Goal: Transaction & Acquisition: Purchase product/service

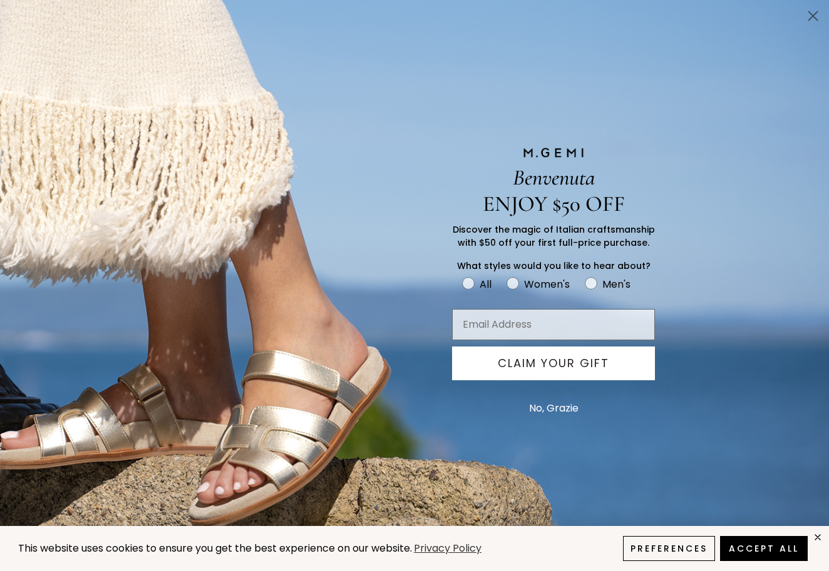
scroll to position [473, 0]
click at [807, 22] on circle "Close dialog" at bounding box center [812, 16] width 21 height 21
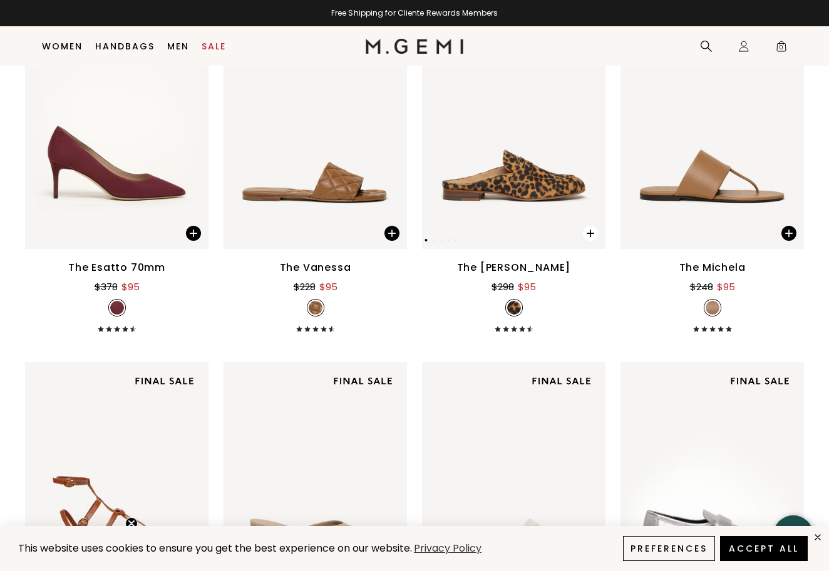
scroll to position [2124, 0]
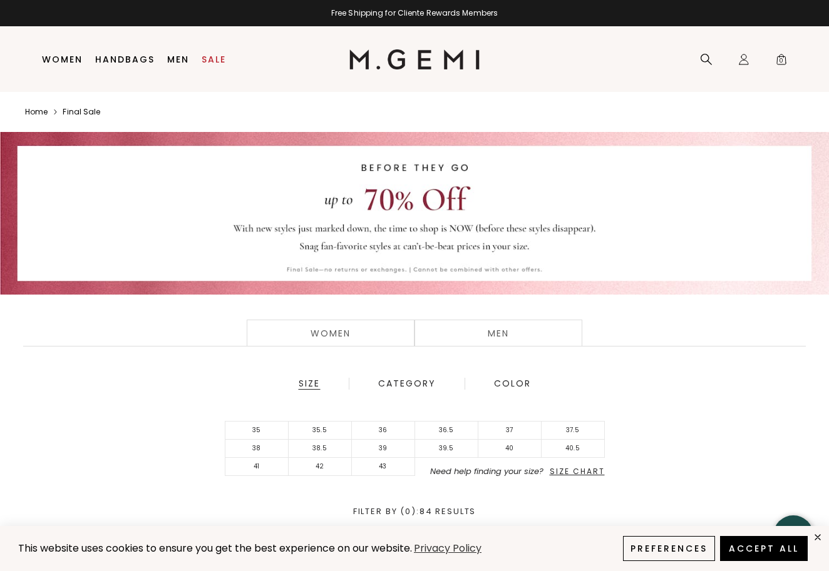
click at [371, 54] on img at bounding box center [414, 59] width 131 height 20
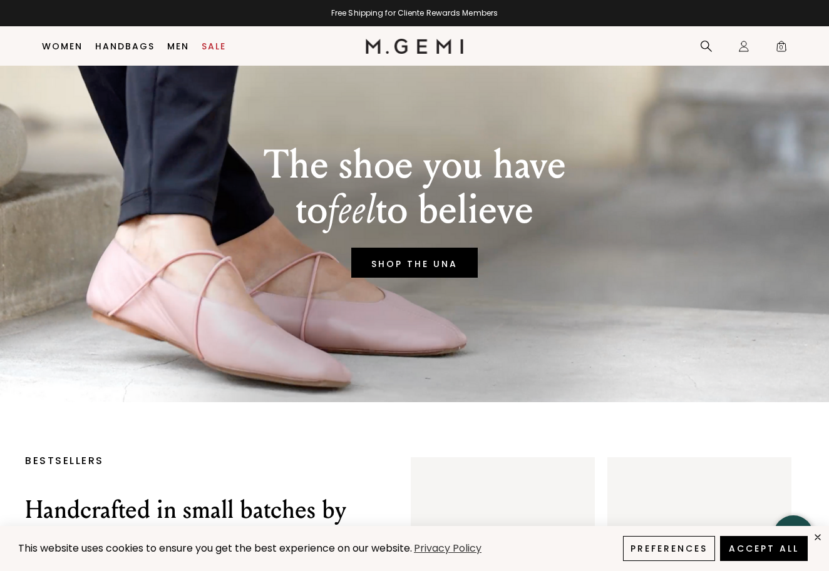
scroll to position [60, 0]
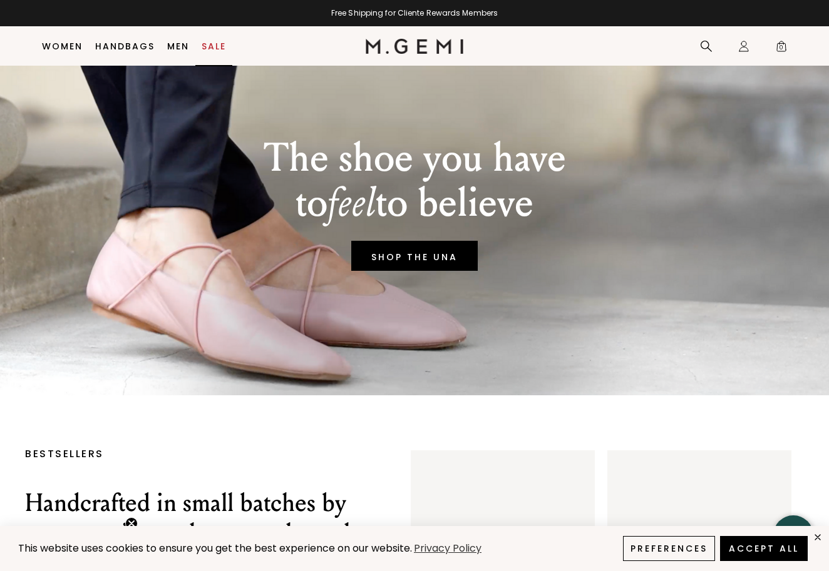
click at [219, 46] on link "Sale" at bounding box center [214, 46] width 24 height 10
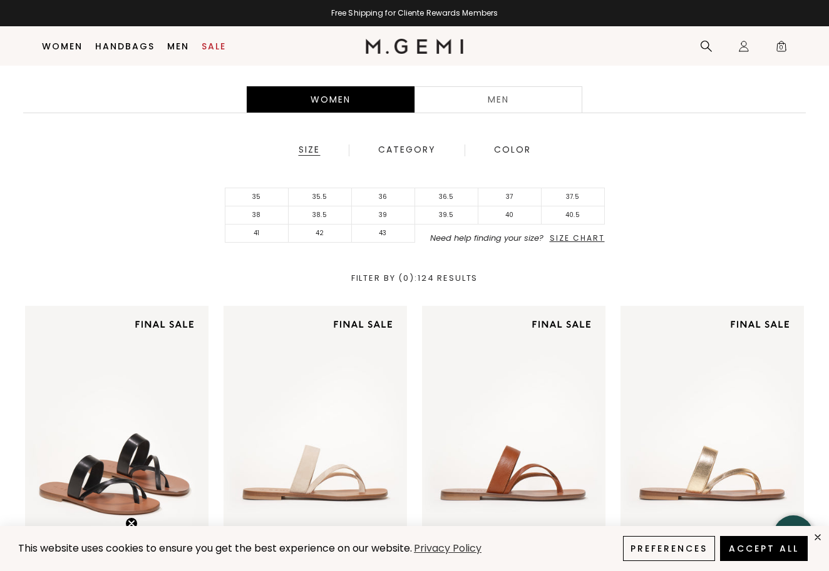
scroll to position [240, 0]
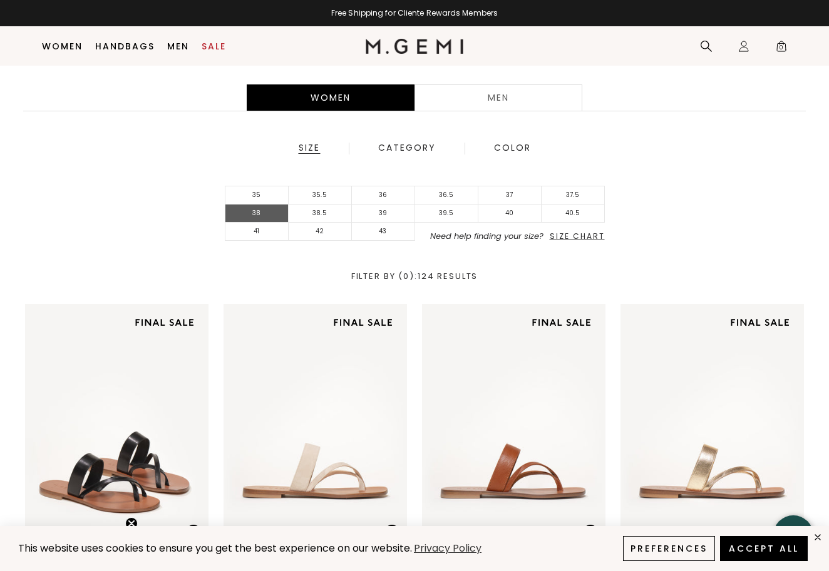
click at [265, 215] on li "38" at bounding box center [256, 214] width 63 height 18
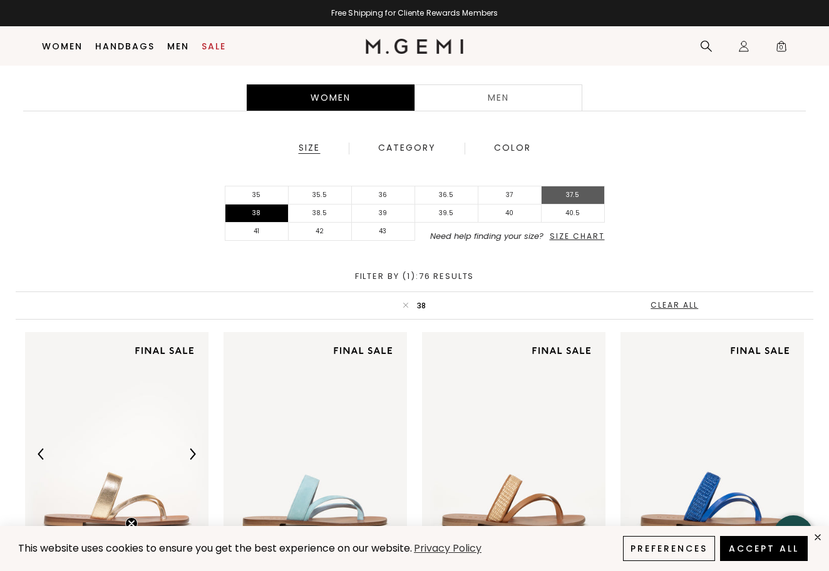
click at [581, 197] on li "37.5" at bounding box center [572, 196] width 63 height 18
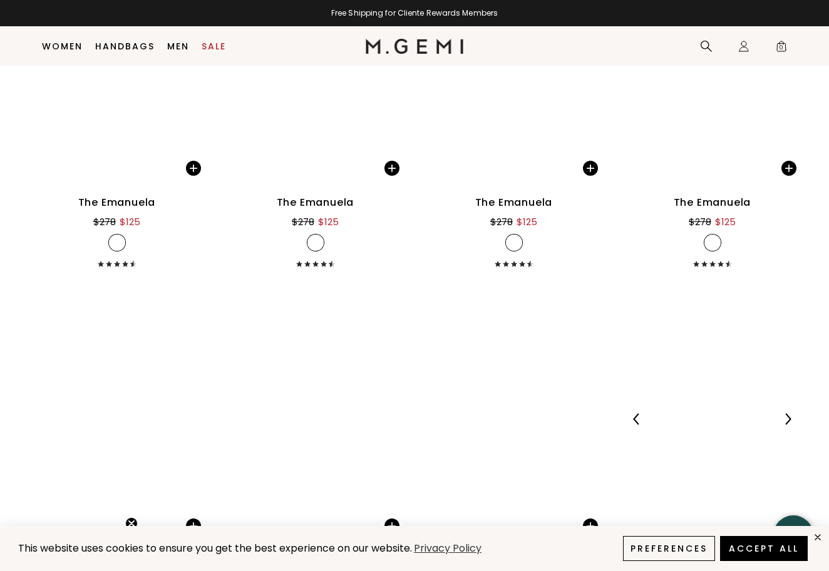
scroll to position [5994, 0]
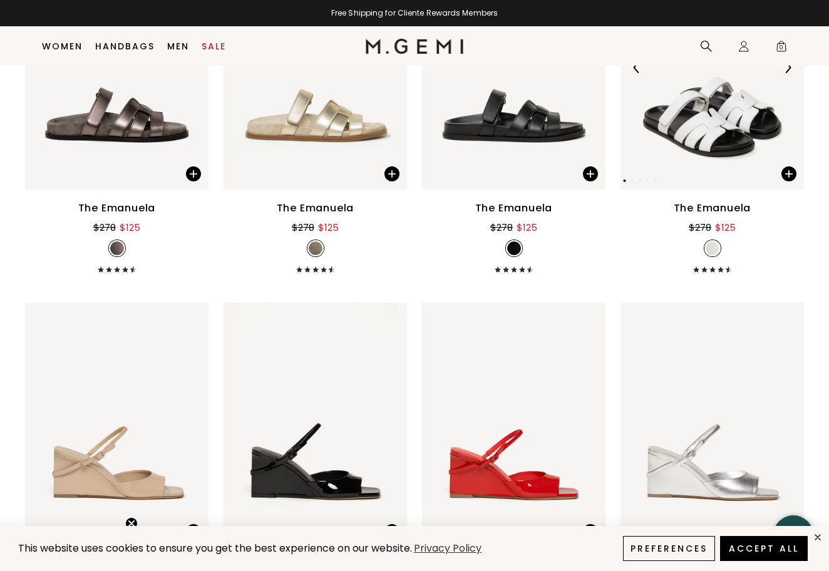
click at [718, 132] on img at bounding box center [711, 67] width 183 height 245
click at [732, 114] on img at bounding box center [711, 67] width 183 height 245
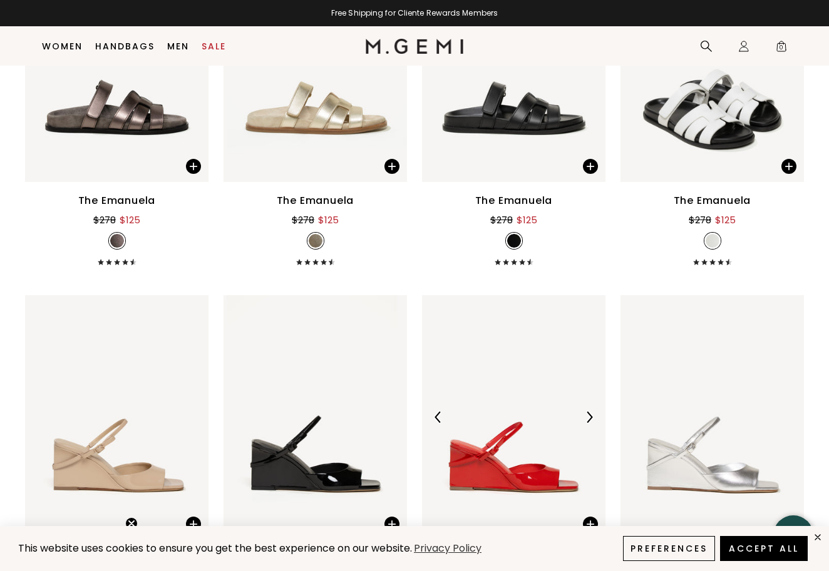
scroll to position [6003, 0]
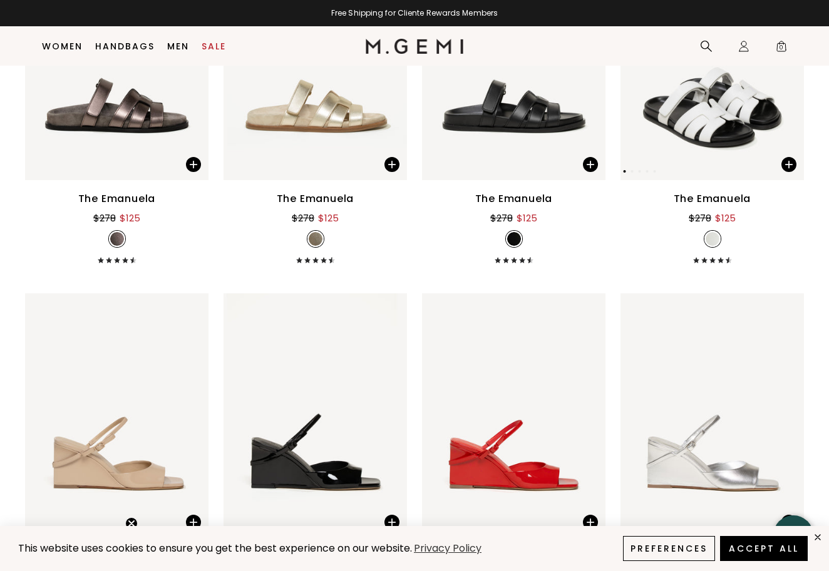
click at [732, 127] on img at bounding box center [711, 58] width 183 height 245
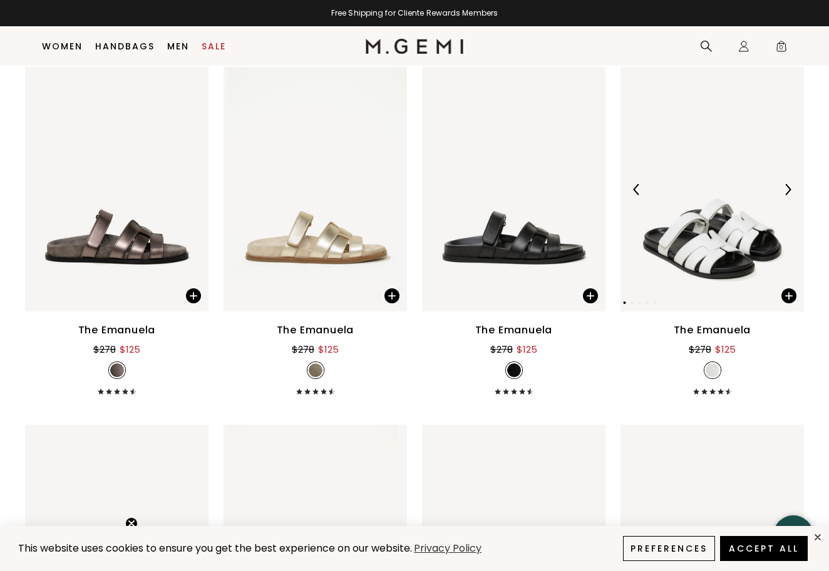
scroll to position [5839, 0]
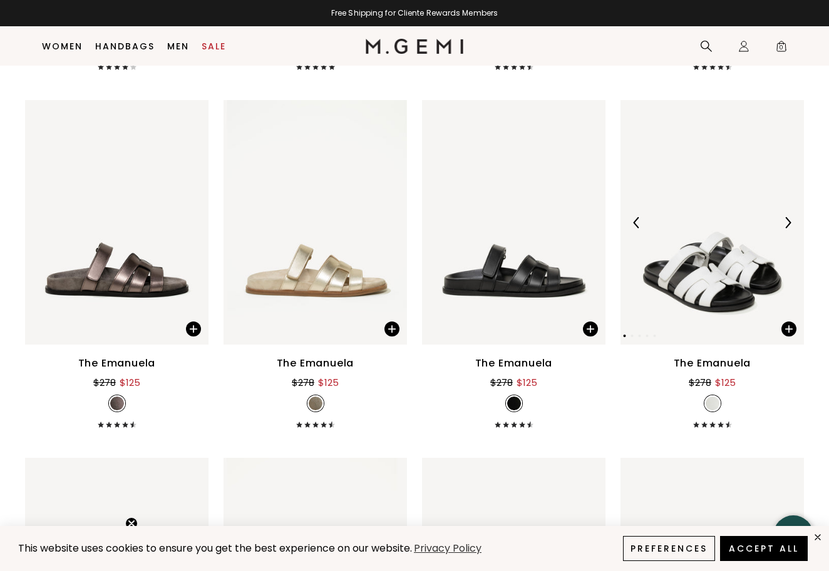
click at [698, 213] on div at bounding box center [711, 223] width 183 height 20
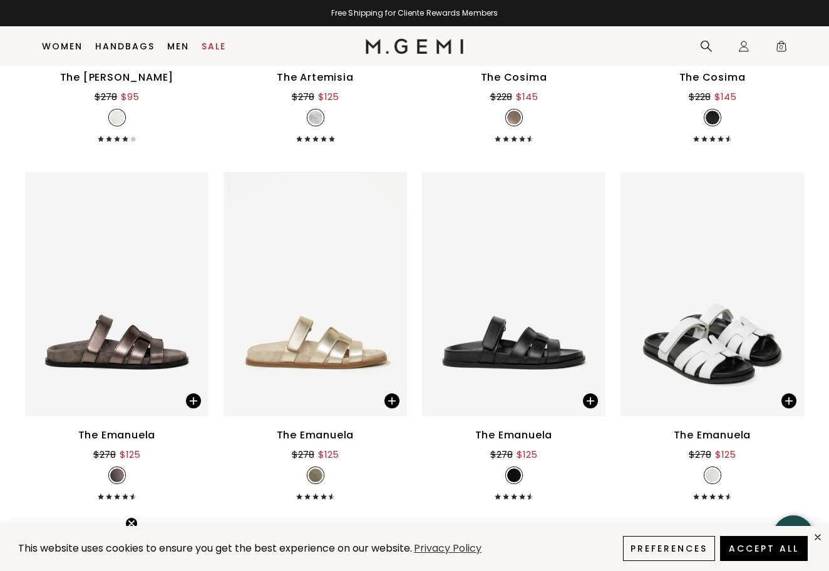
scroll to position [5756, 0]
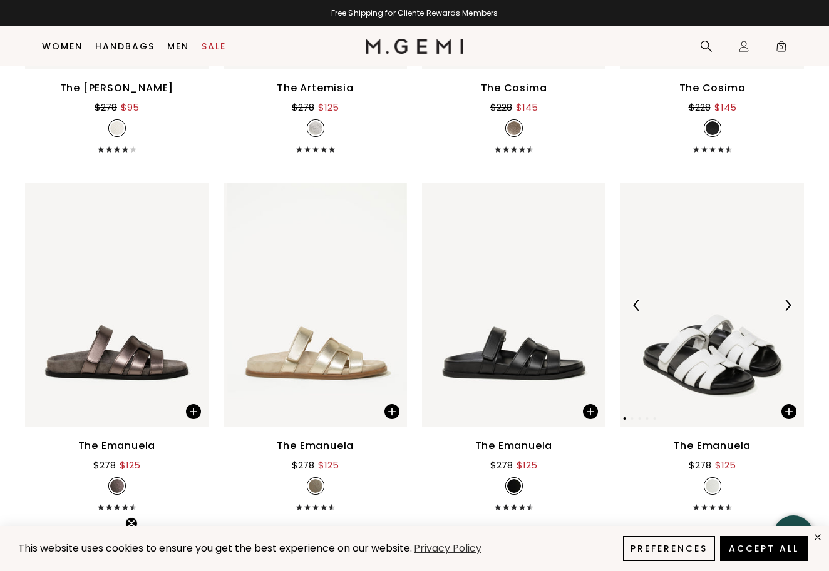
click at [713, 250] on img at bounding box center [711, 305] width 183 height 245
click at [702, 330] on img at bounding box center [711, 305] width 183 height 245
click at [713, 446] on div "The Emanuela" at bounding box center [712, 446] width 78 height 15
click at [762, 545] on button "Accept All" at bounding box center [764, 548] width 88 height 25
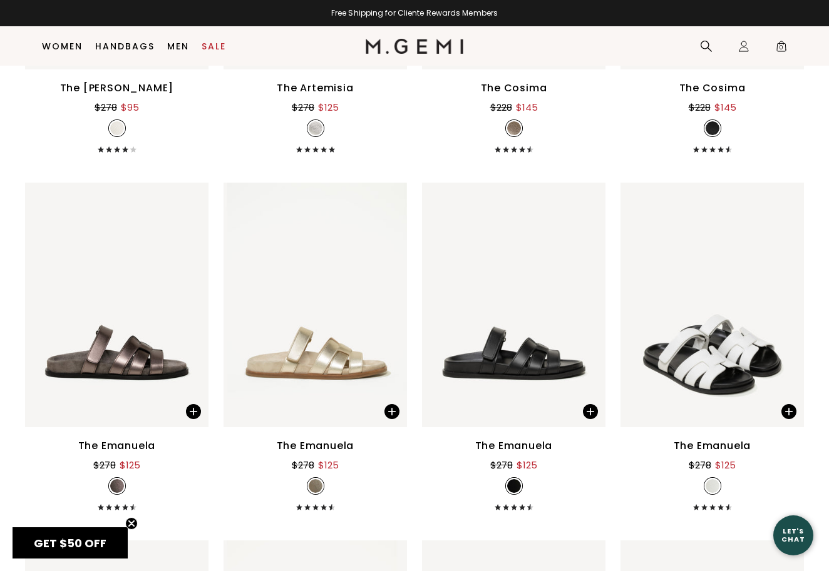
scroll to position [0, 0]
click at [738, 392] on img at bounding box center [711, 305] width 183 height 245
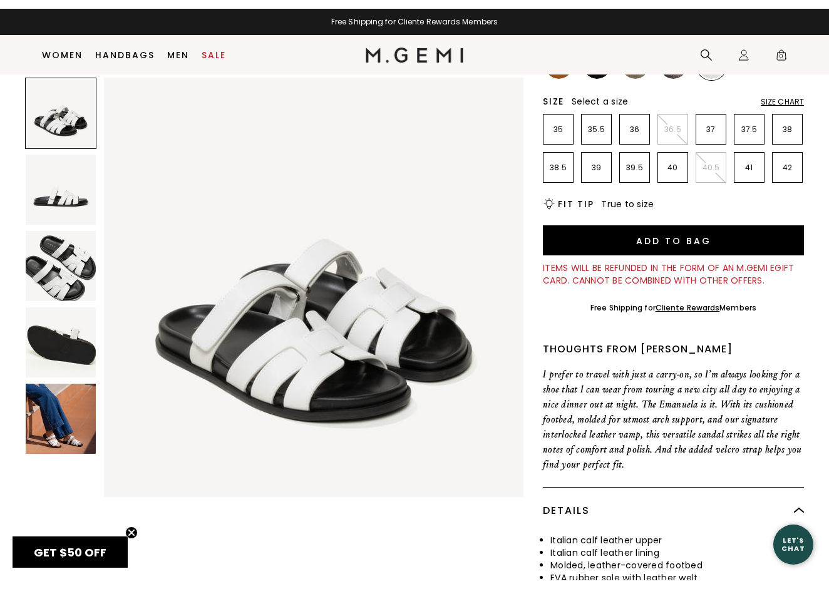
scroll to position [185, 0]
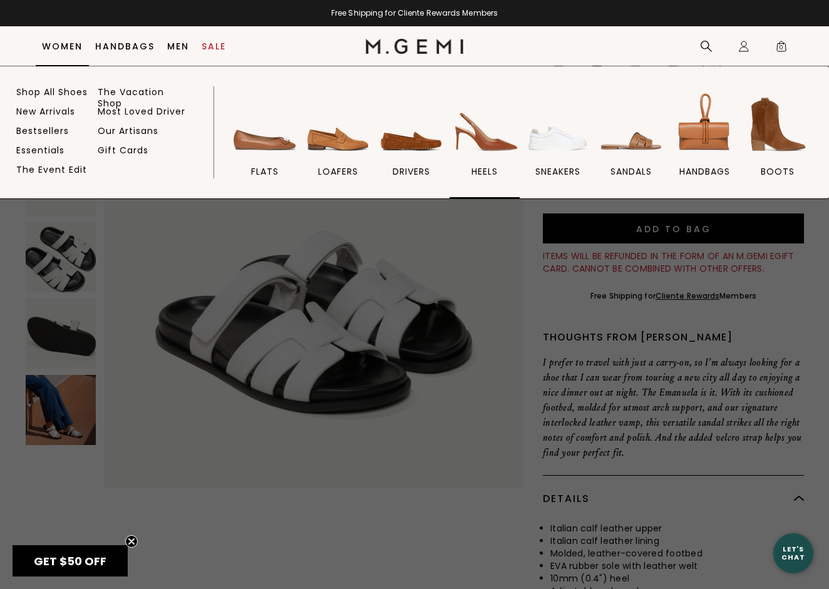
click at [479, 148] on img at bounding box center [484, 124] width 70 height 70
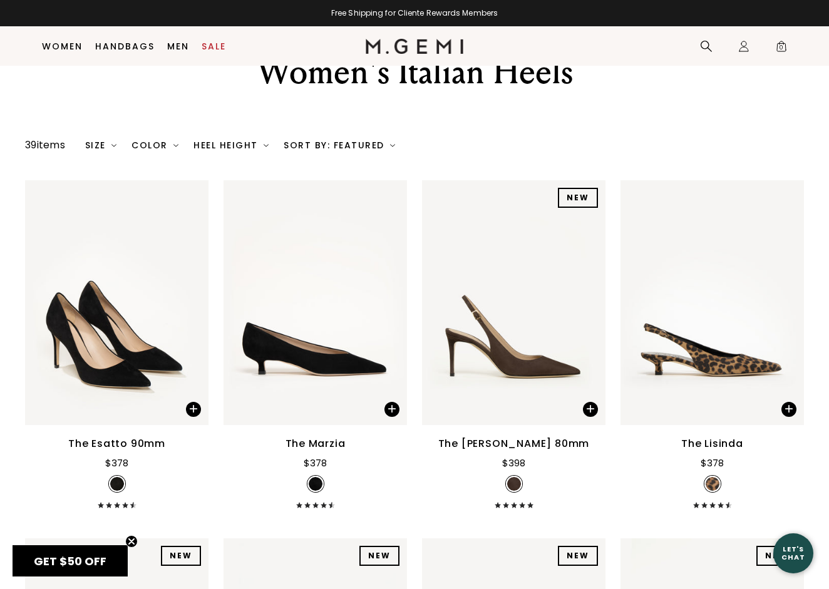
scroll to position [93, 0]
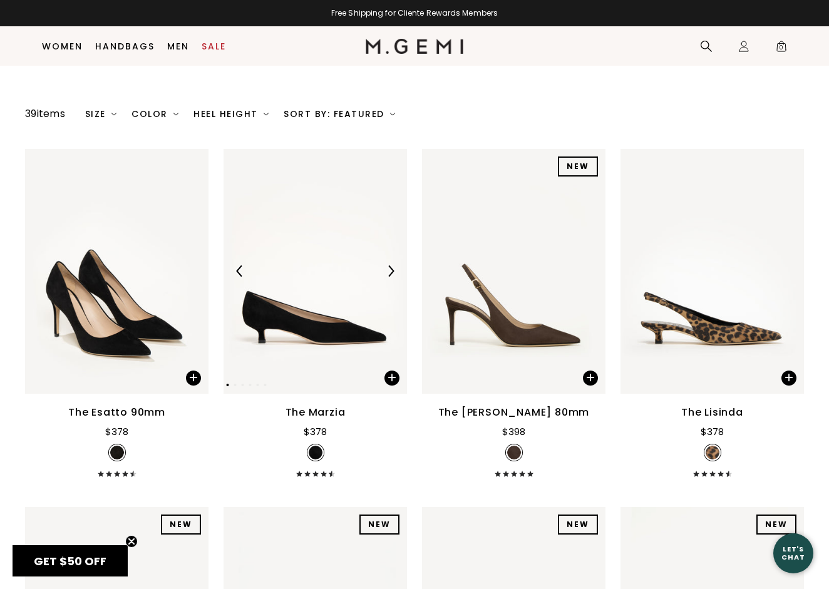
click at [350, 297] on img at bounding box center [314, 271] width 183 height 245
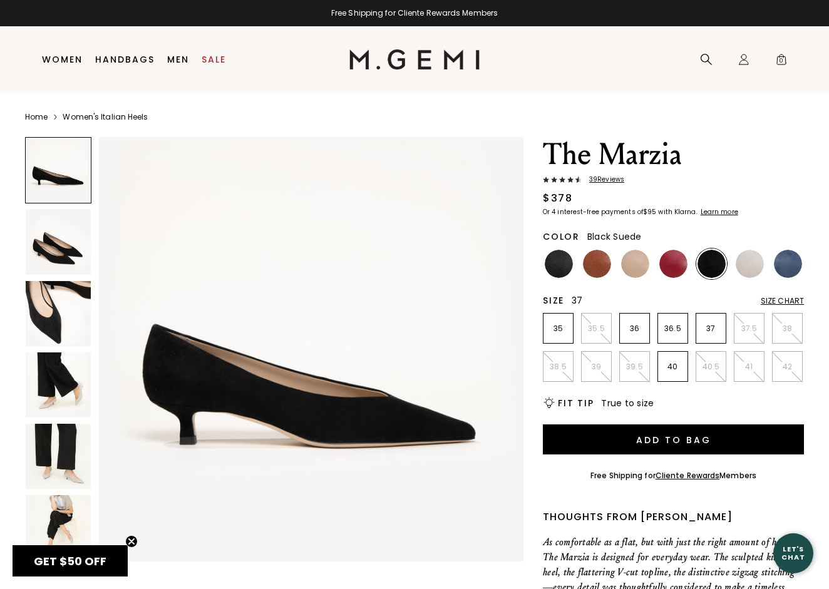
click at [714, 330] on p "37" at bounding box center [710, 329] width 29 height 10
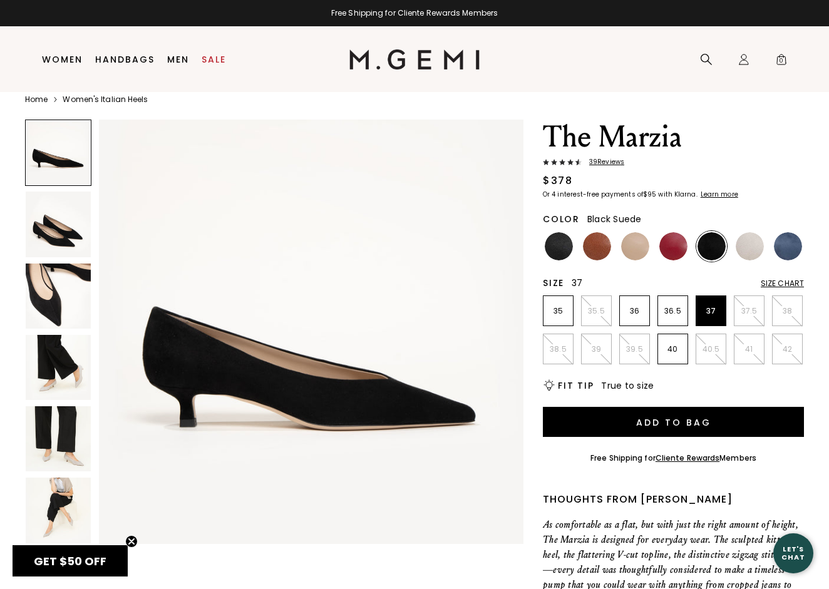
scroll to position [21, 0]
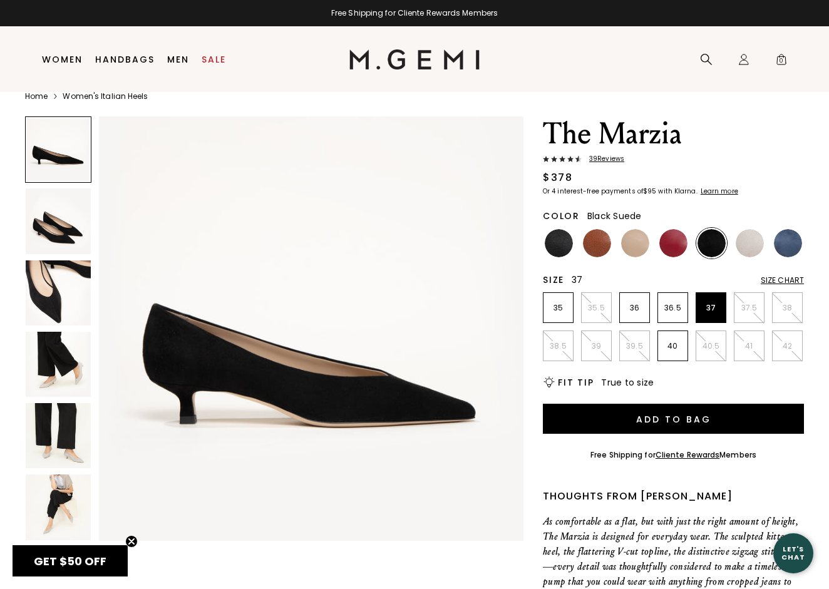
click at [67, 378] on img at bounding box center [58, 364] width 65 height 65
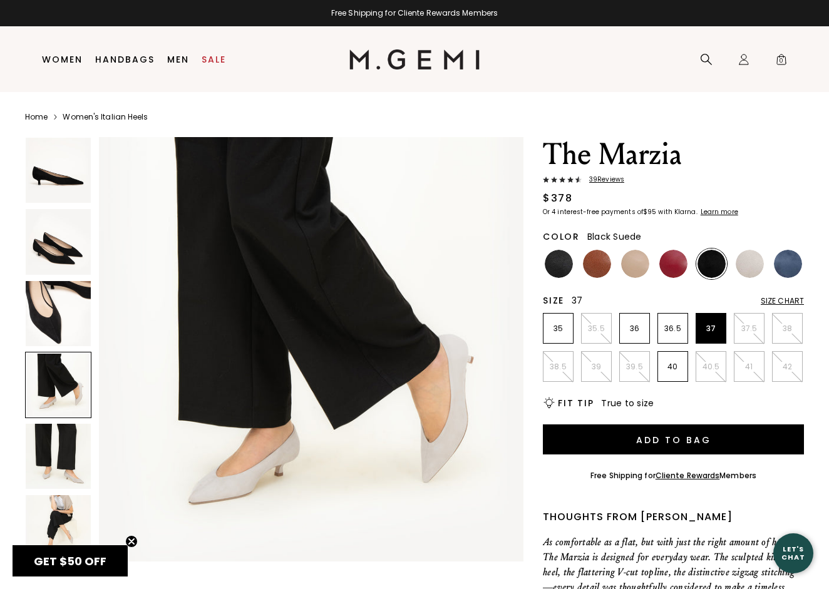
scroll to position [0, 0]
